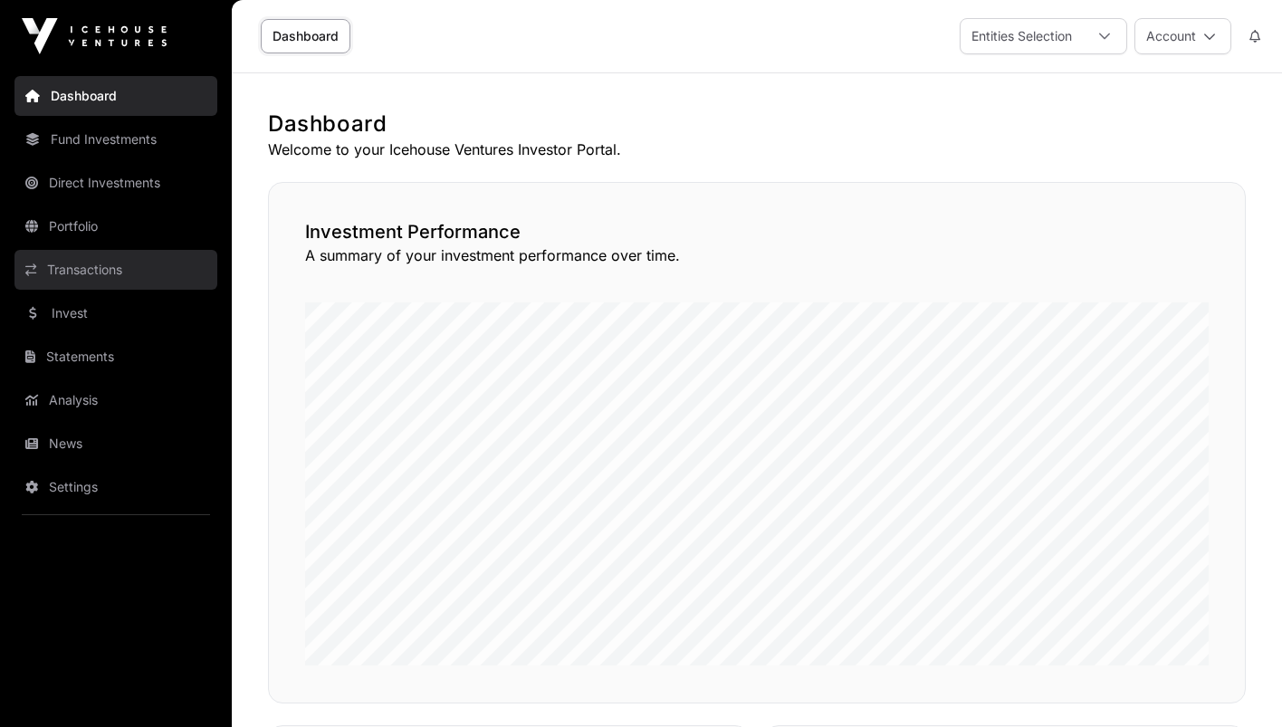
click at [94, 275] on link "Transactions" at bounding box center [115, 270] width 203 height 40
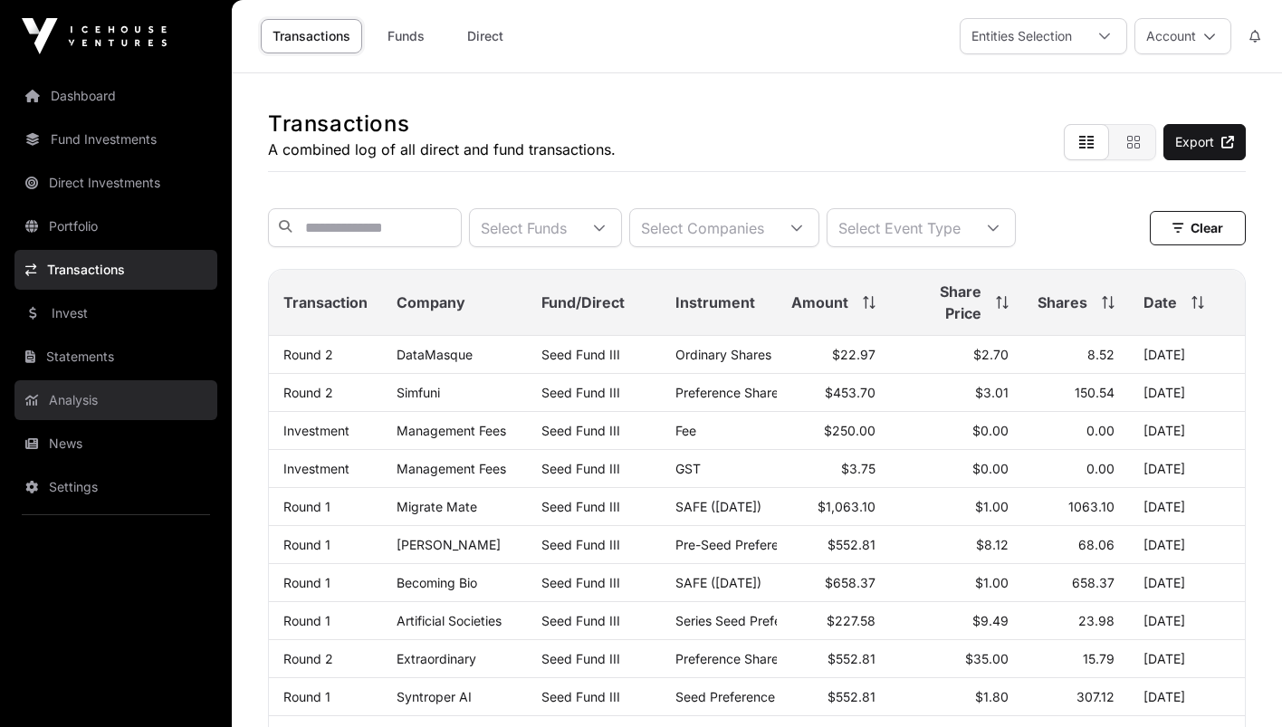
click at [85, 398] on link "Analysis" at bounding box center [115, 400] width 203 height 40
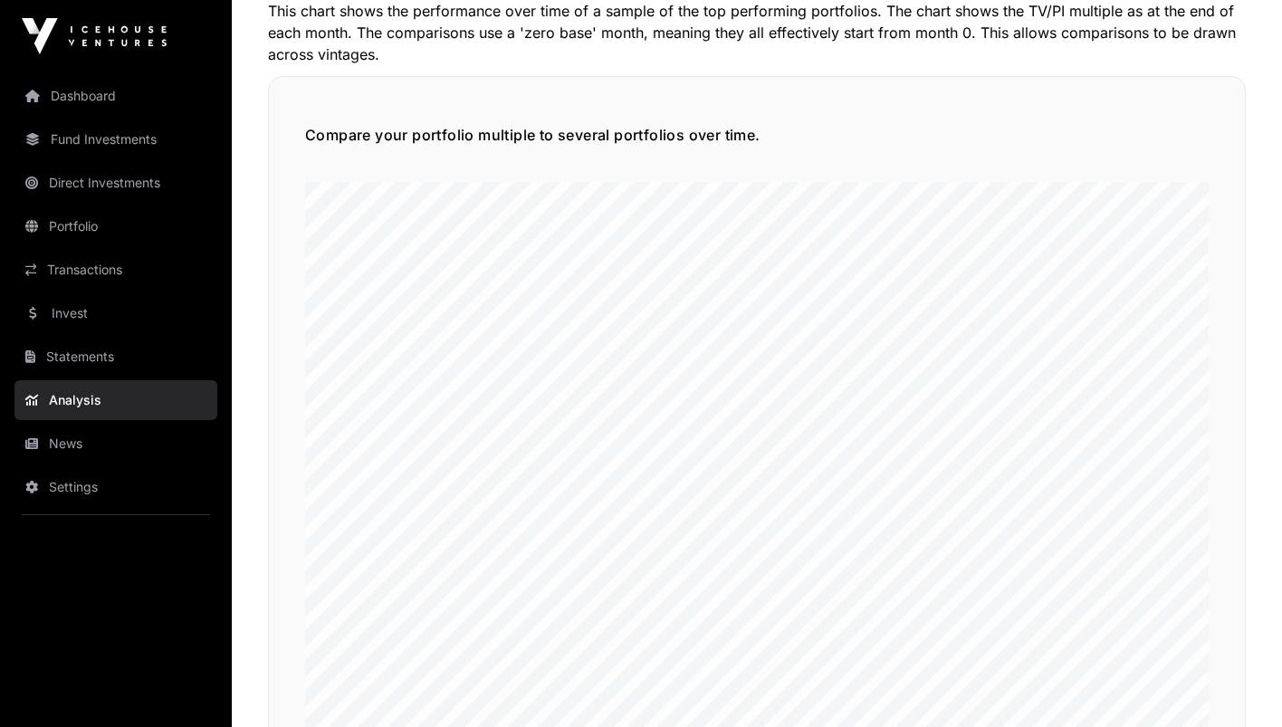
scroll to position [4109, 0]
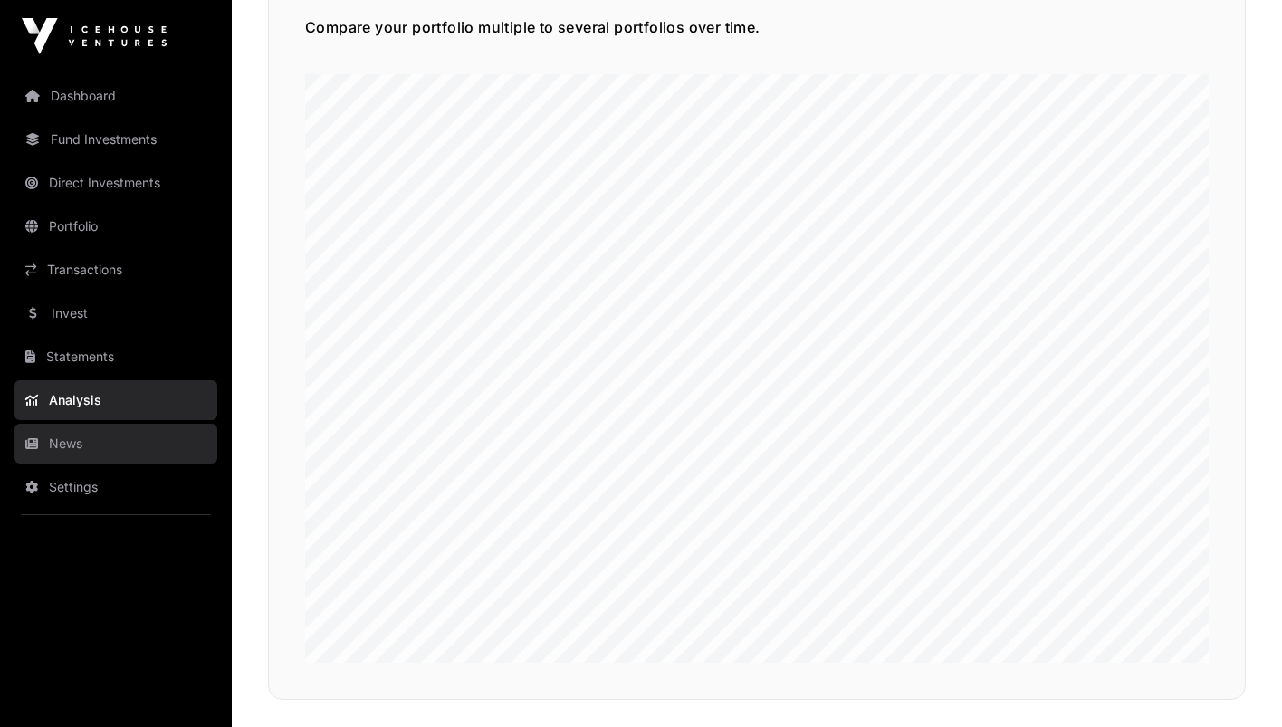
click at [53, 448] on link "News" at bounding box center [115, 444] width 203 height 40
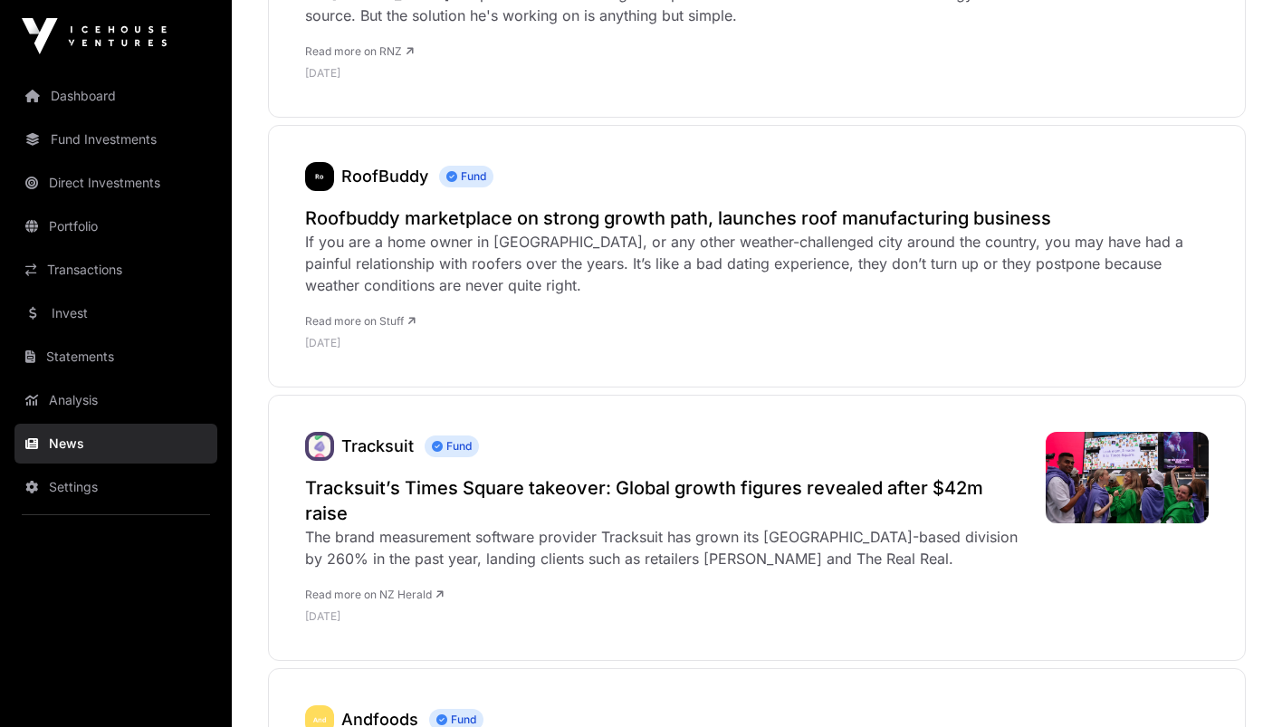
scroll to position [1195, 0]
